Goal: Task Accomplishment & Management: Manage account settings

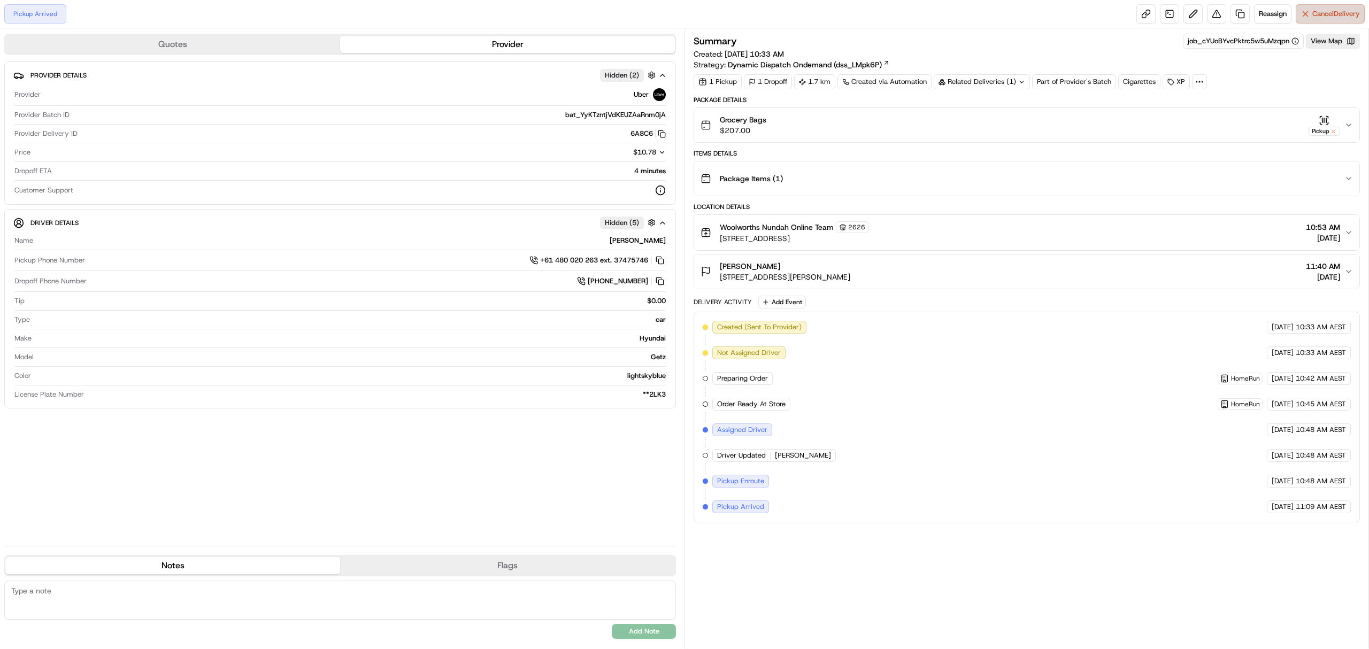
click at [1340, 18] on span "Cancel Delivery" at bounding box center [1336, 14] width 48 height 10
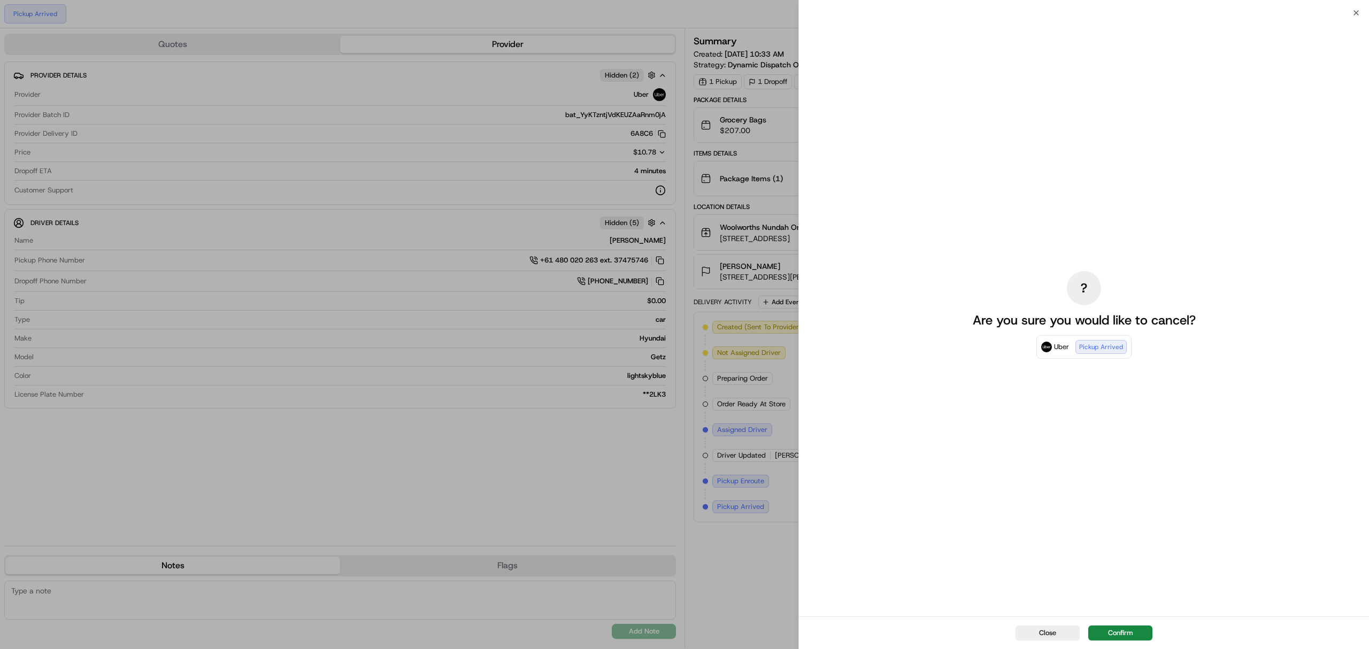
click at [1109, 625] on div "Close Confirm" at bounding box center [1084, 633] width 570 height 33
click at [1121, 632] on button "Confirm" at bounding box center [1120, 633] width 64 height 15
